Goal: Navigation & Orientation: Understand site structure

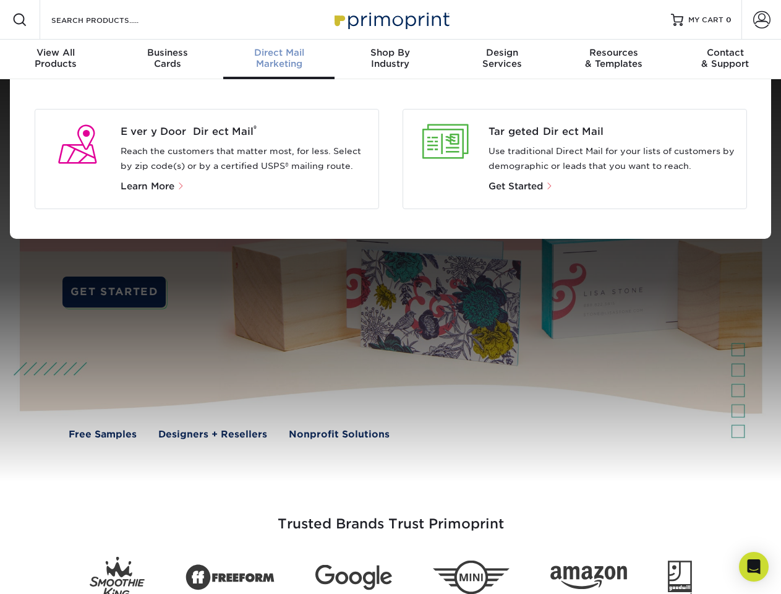
click at [390, 297] on div at bounding box center [390, 280] width 781 height 402
click at [20, 20] on span at bounding box center [19, 19] width 15 height 15
click at [761, 20] on span at bounding box center [761, 19] width 17 height 17
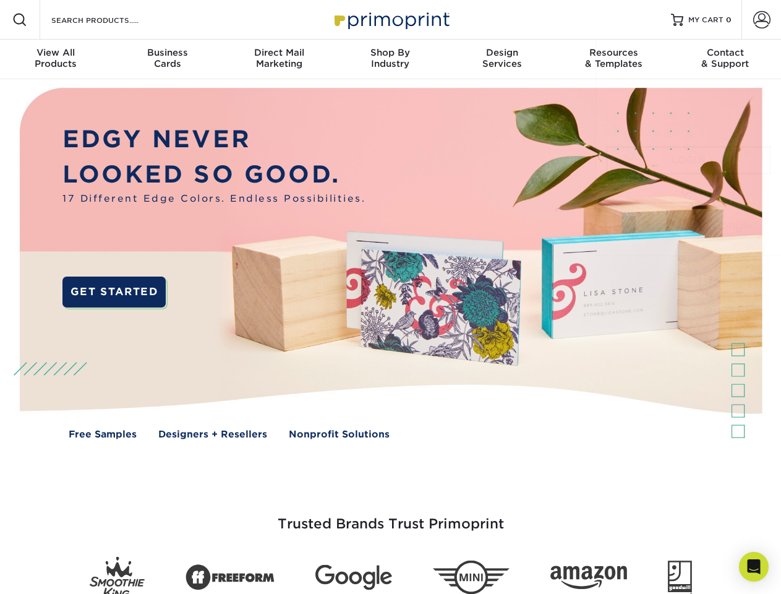
click at [56, 59] on div "View All Products" at bounding box center [55, 58] width 111 height 22
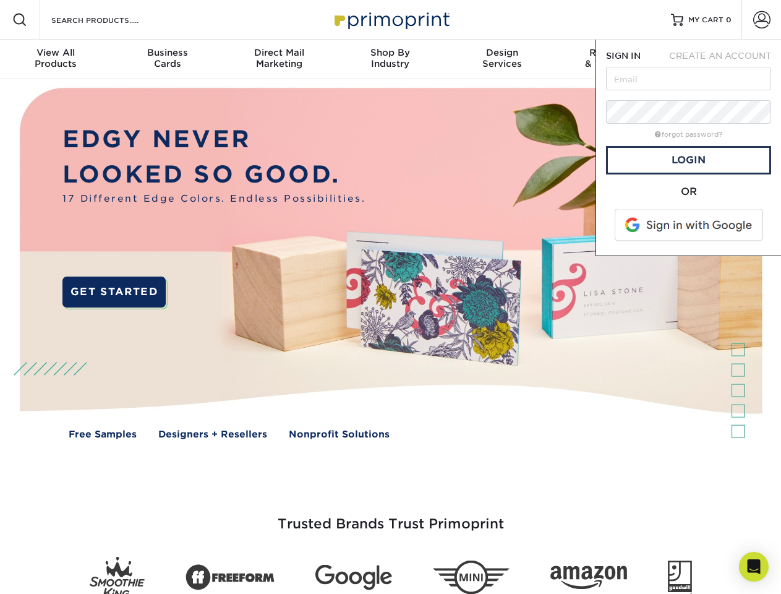
click at [167, 59] on div "Business Cards" at bounding box center [166, 58] width 111 height 22
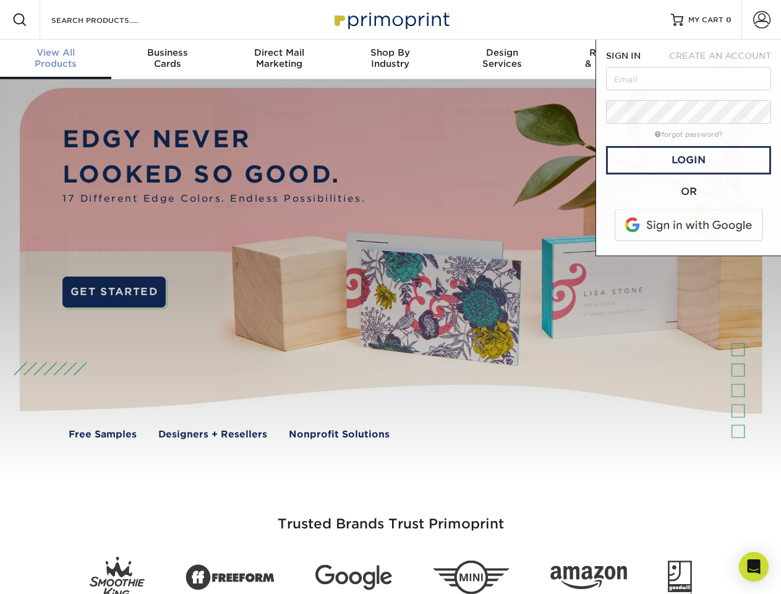
click at [279, 59] on div "Direct Mail Marketing" at bounding box center [278, 58] width 111 height 22
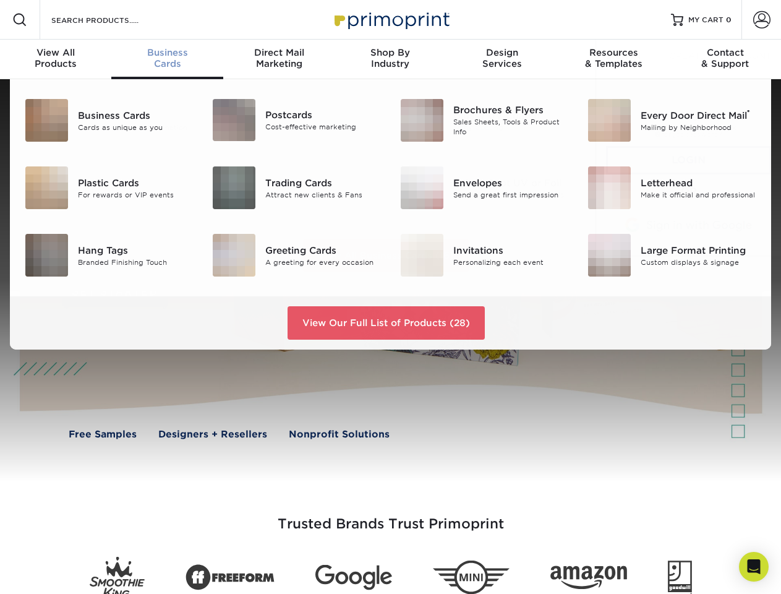
click at [390, 59] on div "Shop By Industry" at bounding box center [390, 58] width 111 height 22
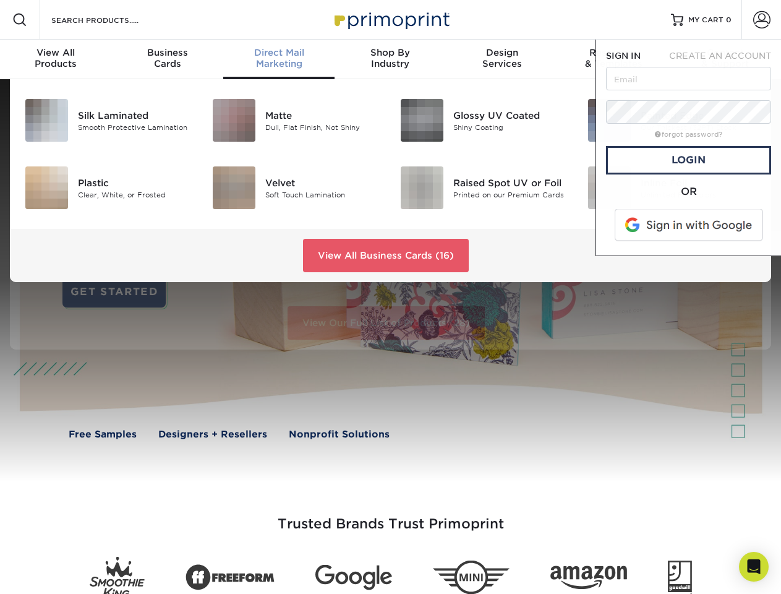
click at [502, 59] on div "Design Services" at bounding box center [501, 58] width 111 height 22
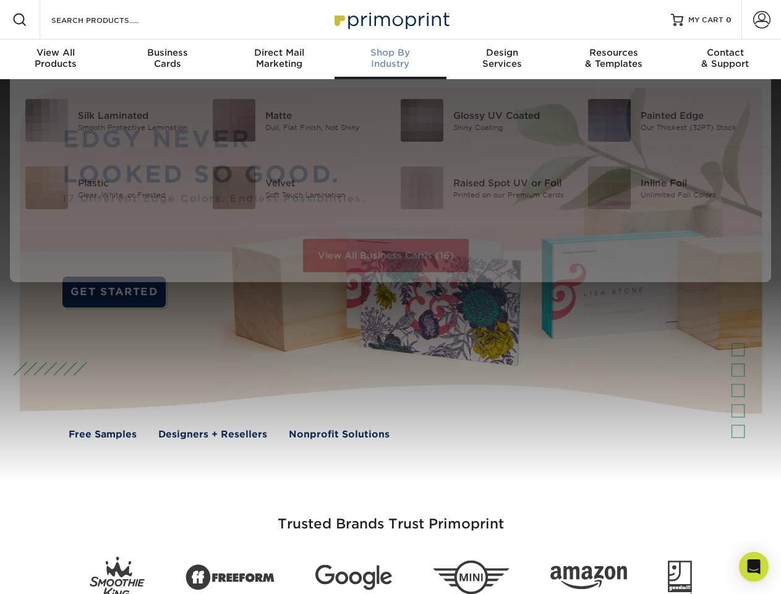
click at [613, 59] on span "SIGN IN" at bounding box center [623, 56] width 35 height 10
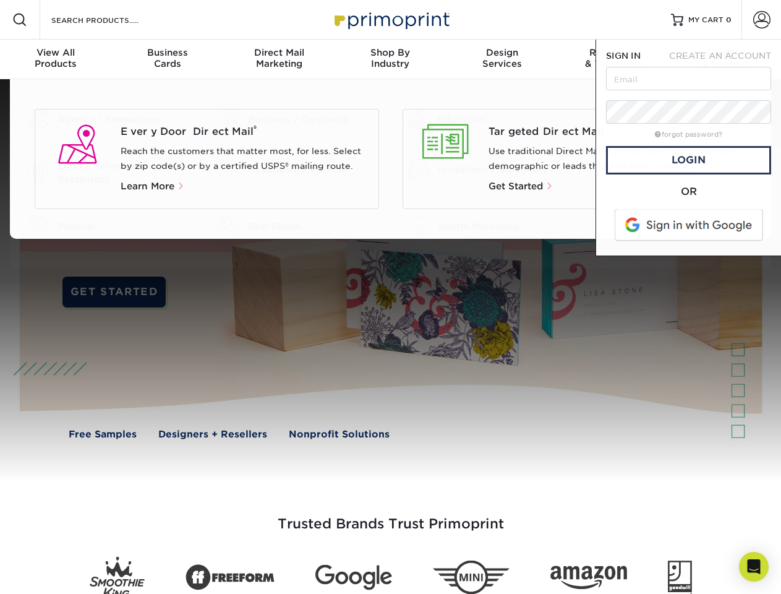
click at [725, 59] on div "Contact & Support" at bounding box center [725, 58] width 111 height 22
